Goal: Information Seeking & Learning: Learn about a topic

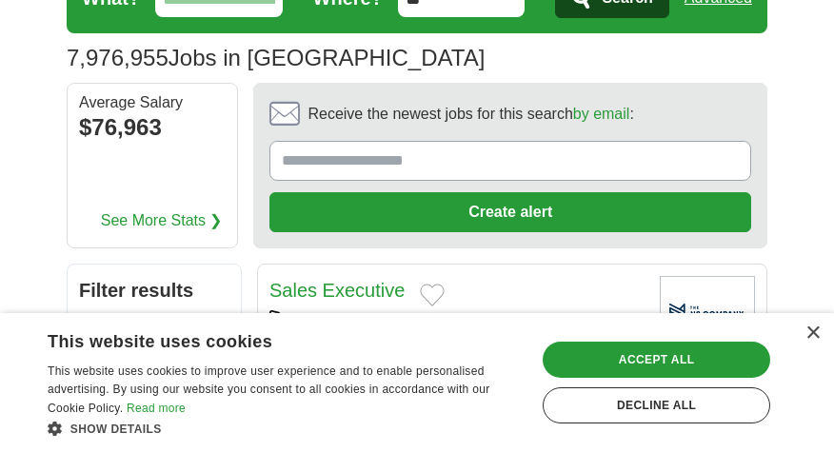
scroll to position [190, 0]
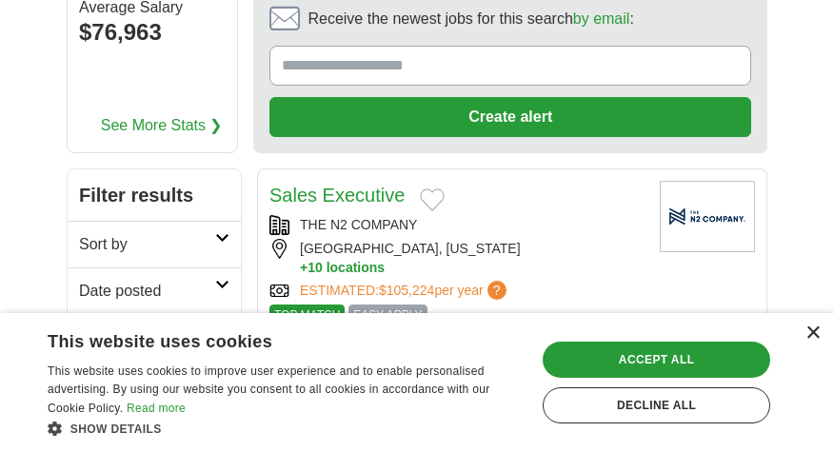
click at [810, 338] on div "×" at bounding box center [813, 334] width 14 height 14
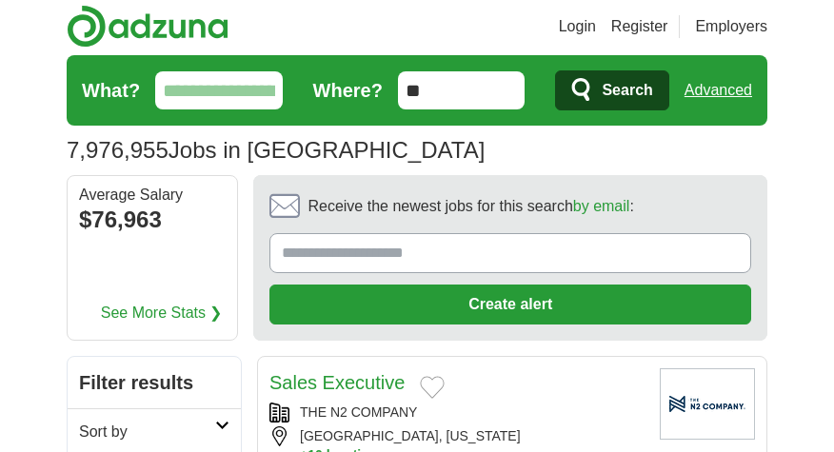
scroll to position [0, 0]
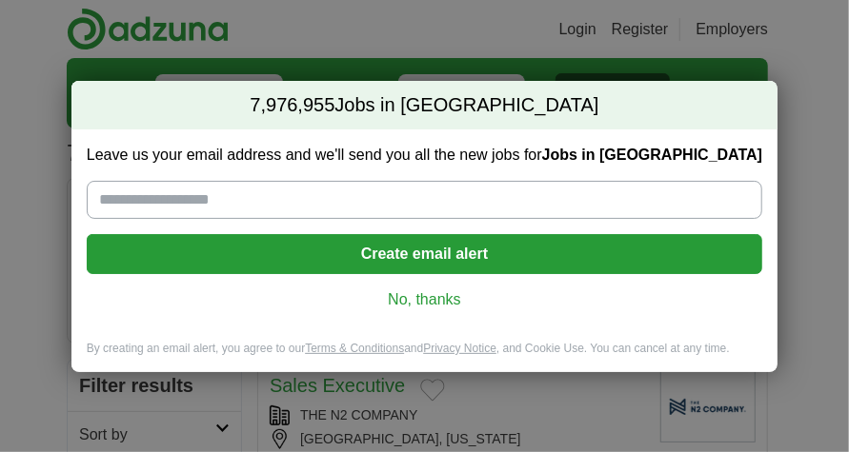
click at [421, 300] on link "No, thanks" at bounding box center [424, 300] width 645 height 21
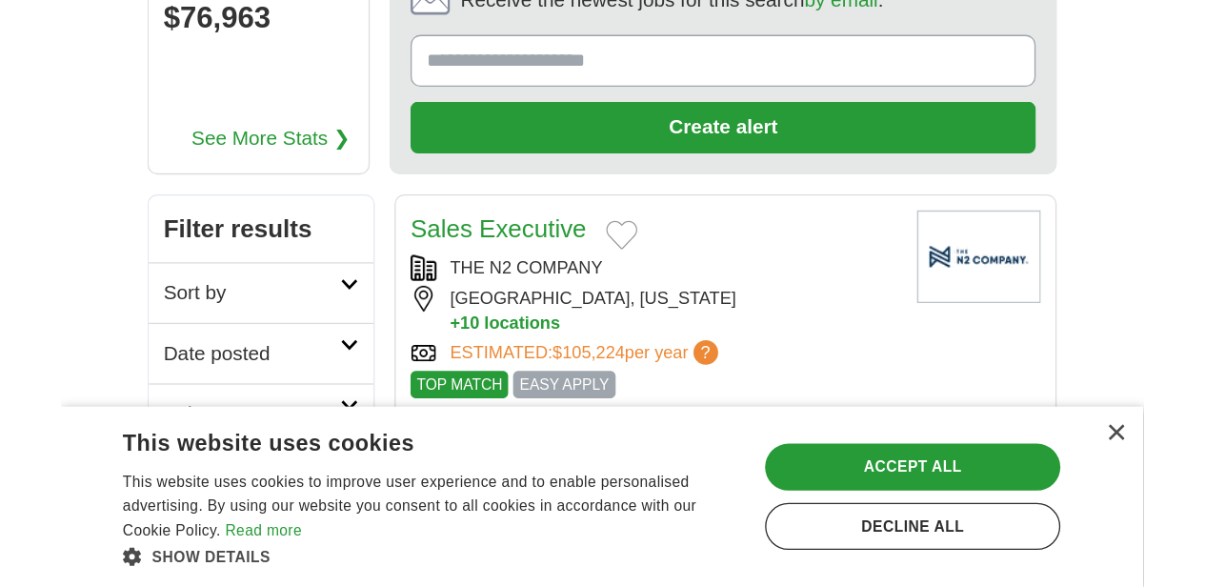
scroll to position [286, 0]
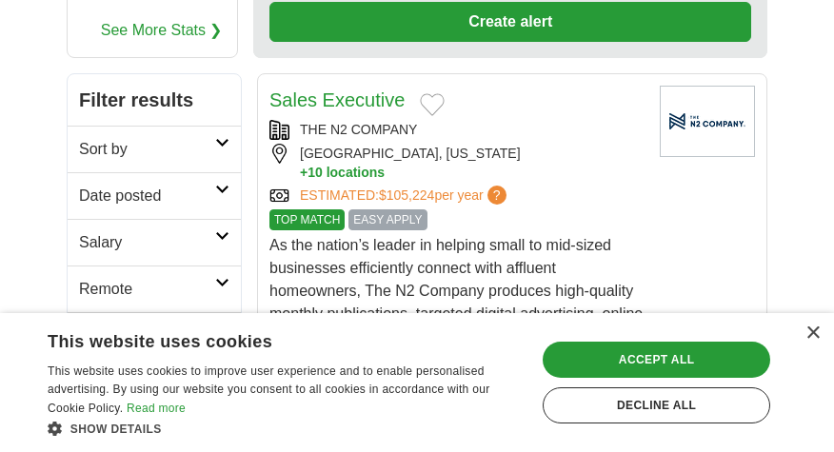
click at [821, 332] on div "× This website uses cookies This website uses cookies to improve user experienc…" at bounding box center [417, 382] width 834 height 139
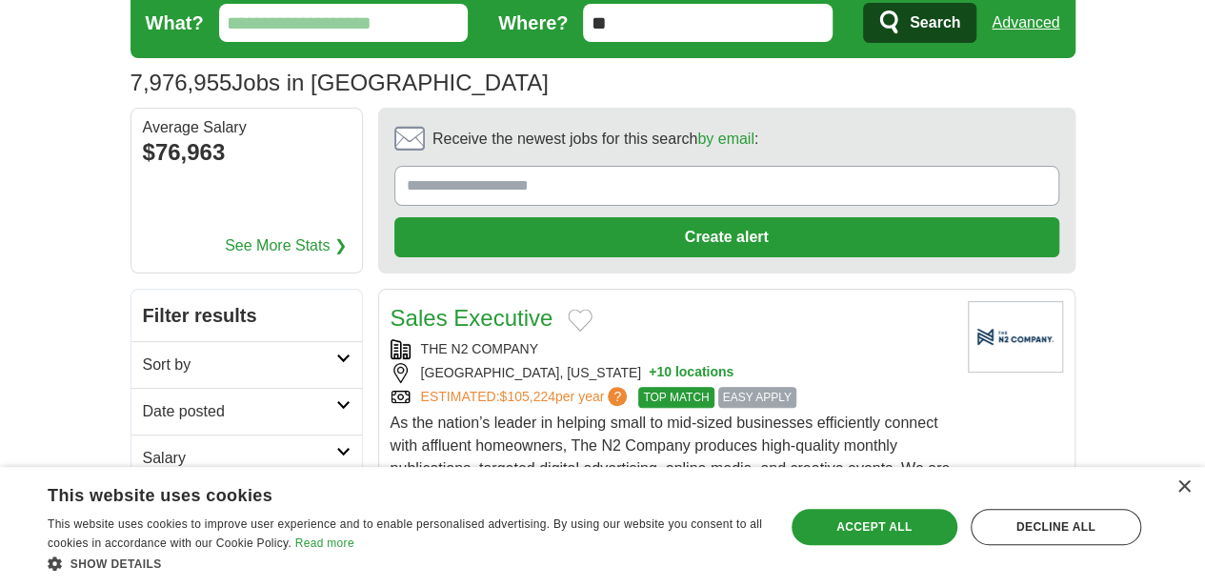
scroll to position [0, 0]
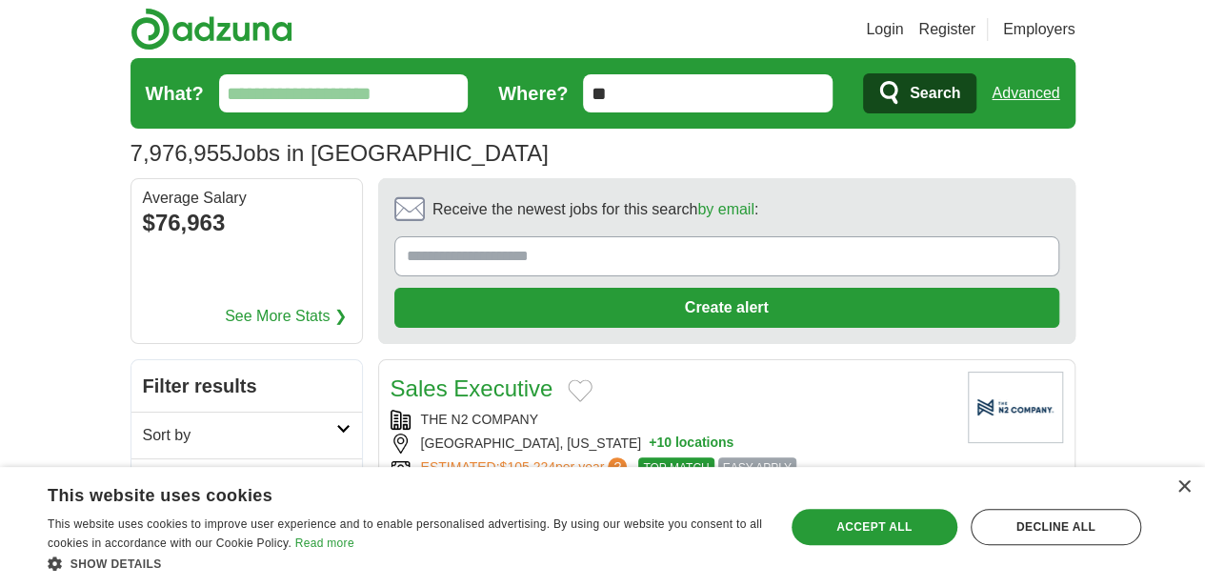
click at [219, 96] on input "What?" at bounding box center [344, 93] width 250 height 38
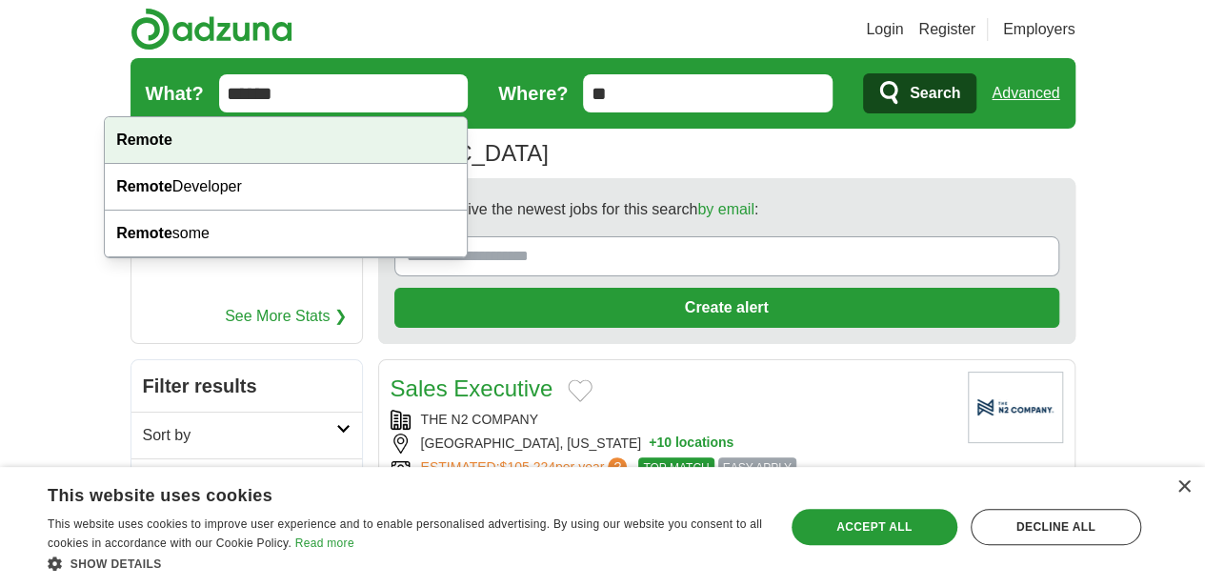
click at [172, 142] on div "Remote" at bounding box center [286, 140] width 362 height 47
type input "******"
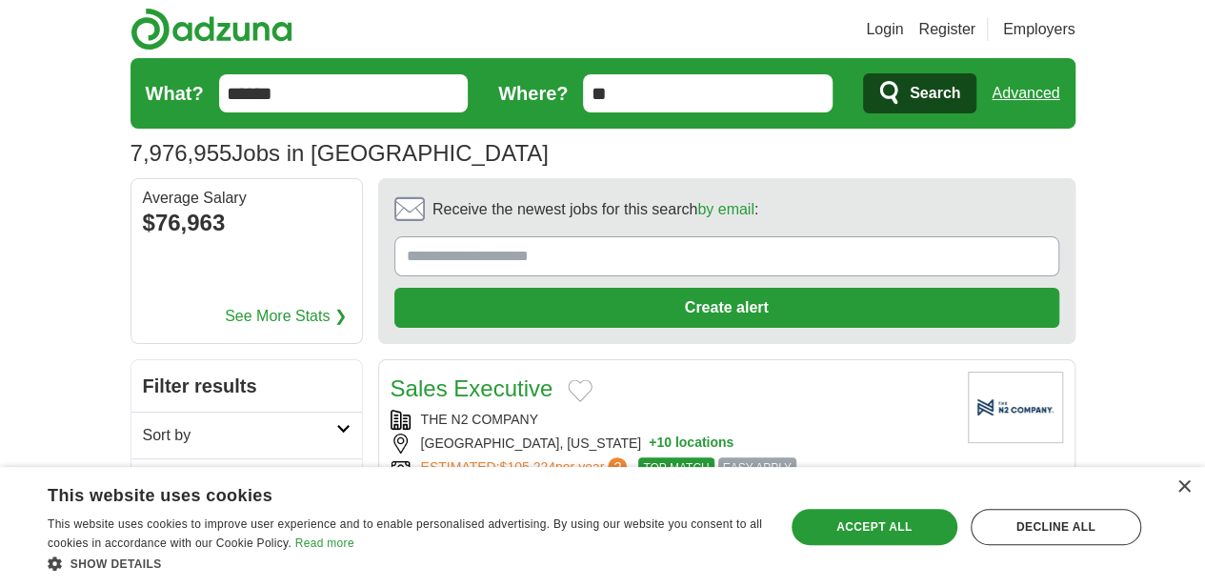
click at [848, 79] on button "Search" at bounding box center [919, 93] width 113 height 40
click at [848, 91] on span "Search" at bounding box center [935, 93] width 50 height 38
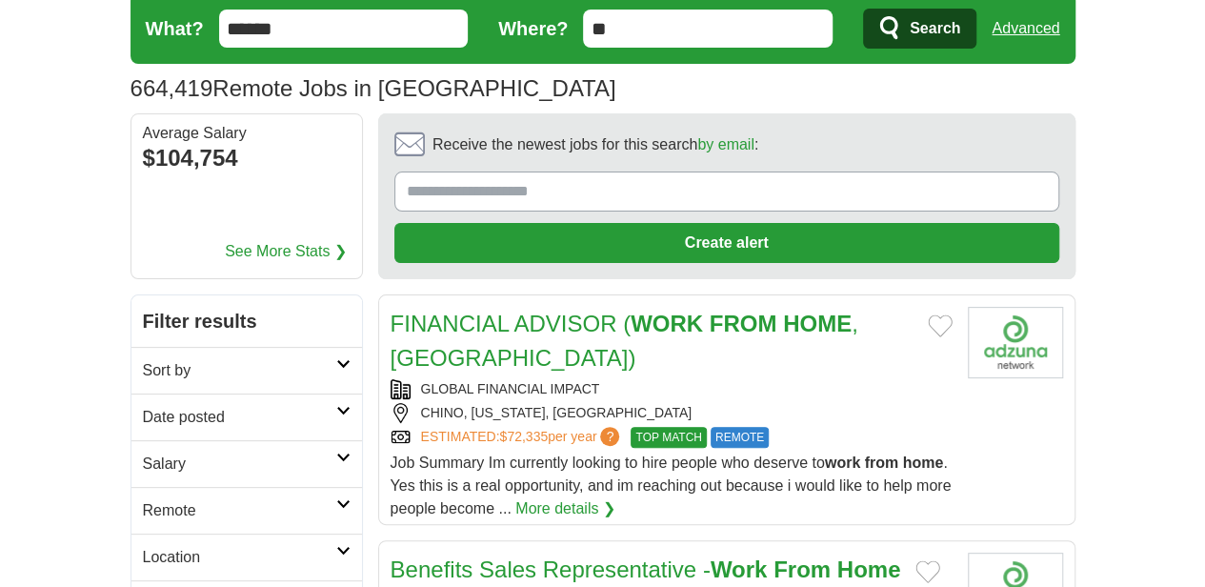
scroll to position [95, 0]
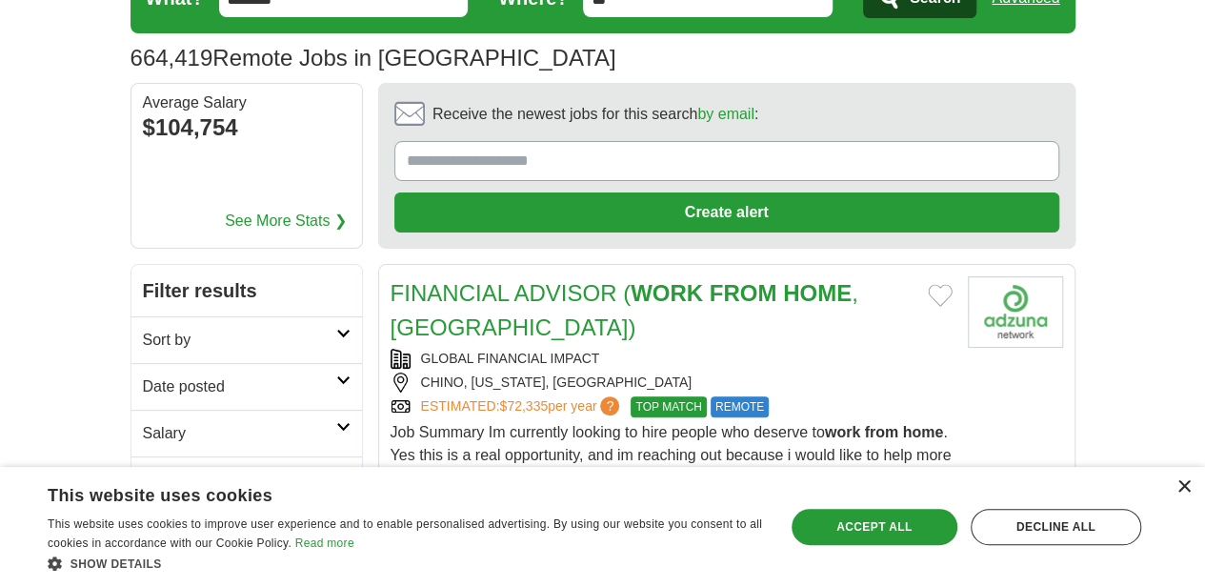
click at [1182, 490] on div "×" at bounding box center [1183, 487] width 14 height 14
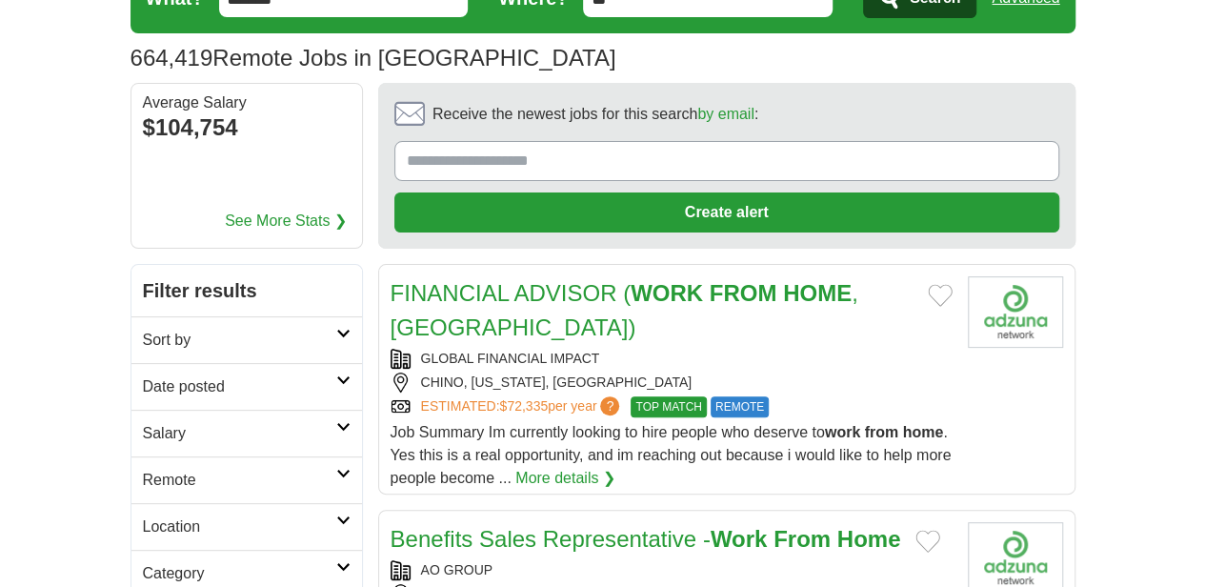
click at [615, 467] on link "More details ❯" at bounding box center [565, 478] width 100 height 23
